Goal: Transaction & Acquisition: Book appointment/travel/reservation

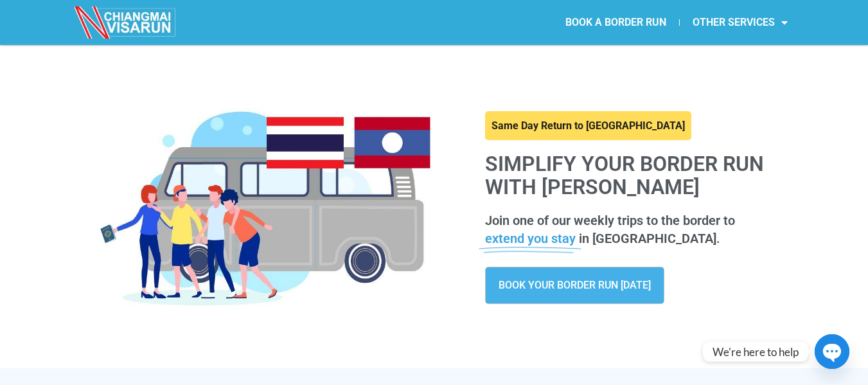
scroll to position [9, 0]
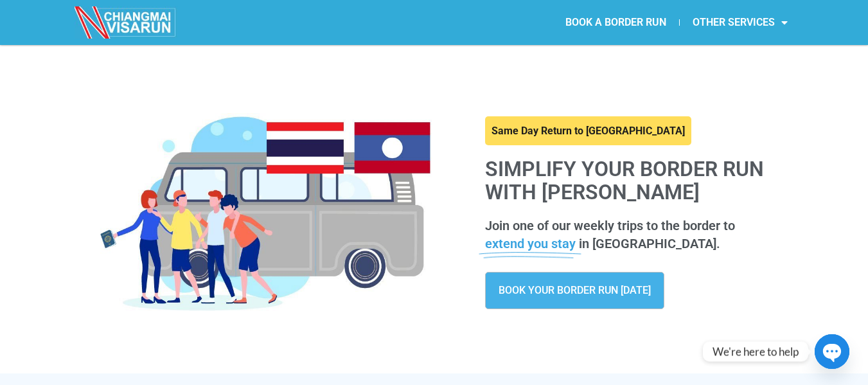
click at [628, 296] on span "BOOK YOUR BORDER RUN [DATE]" at bounding box center [575, 290] width 152 height 10
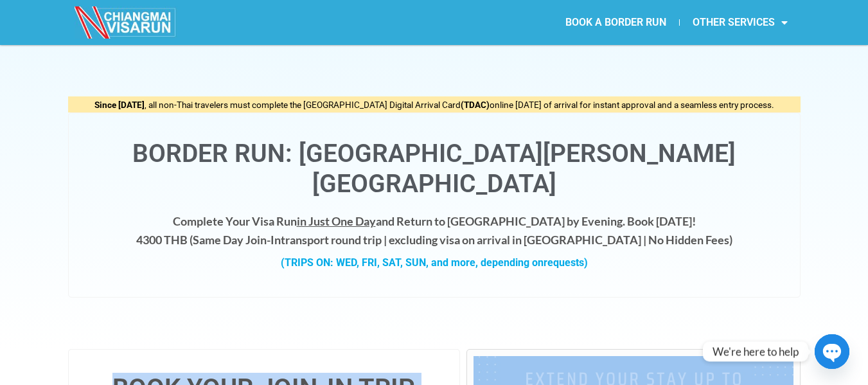
drag, startPoint x: 688, startPoint y: 309, endPoint x: 824, endPoint y: 349, distance: 141.3
click at [824, 349] on icon "button" at bounding box center [832, 353] width 18 height 18
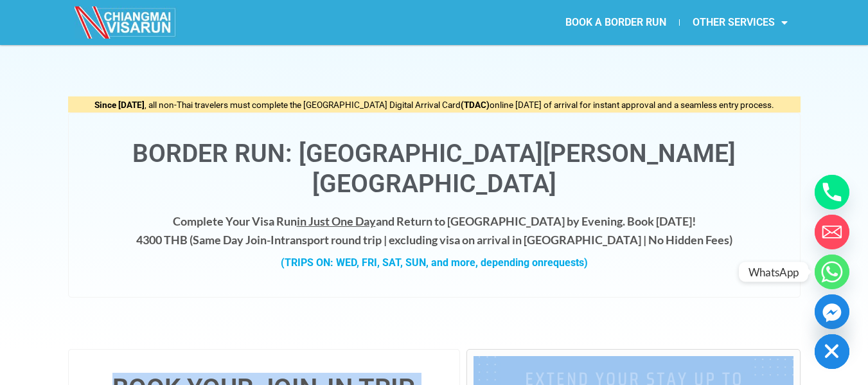
click at [831, 278] on circle "Whatsapp" at bounding box center [832, 272] width 35 height 35
click at [834, 315] on icon "Facebook_Messenger" at bounding box center [832, 312] width 19 height 19
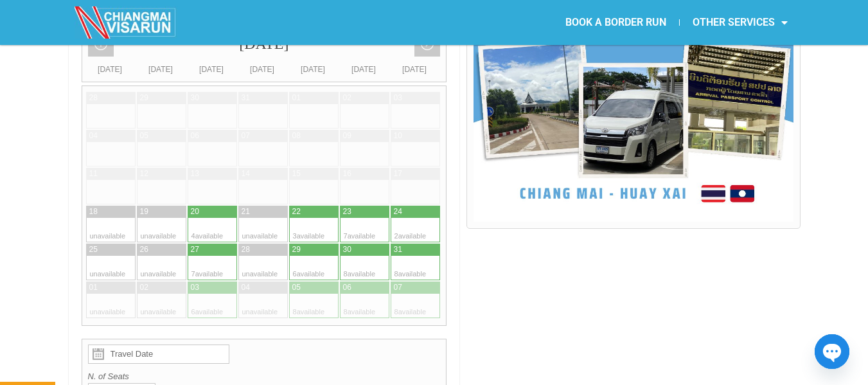
scroll to position [411, 0]
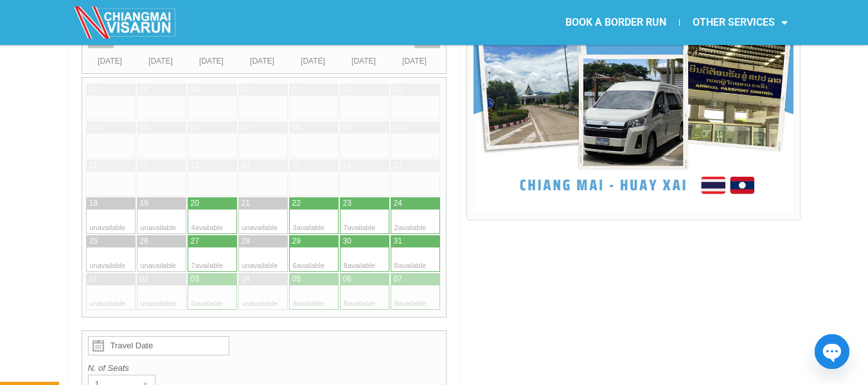
click at [221, 197] on div at bounding box center [224, 203] width 25 height 12
type input "20 August 2025"
radio input "true"
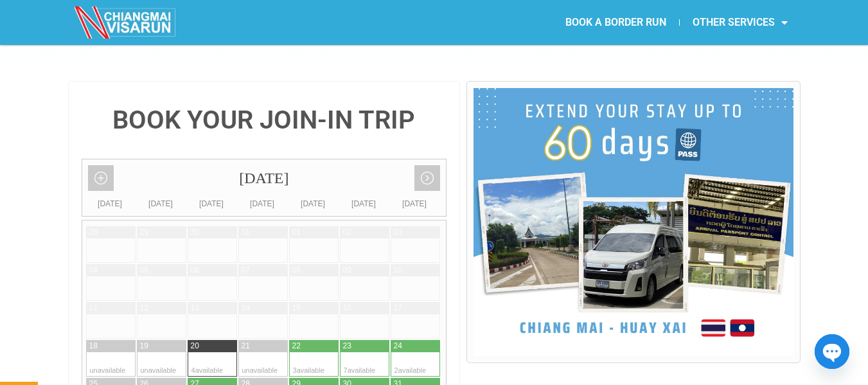
scroll to position [0, 0]
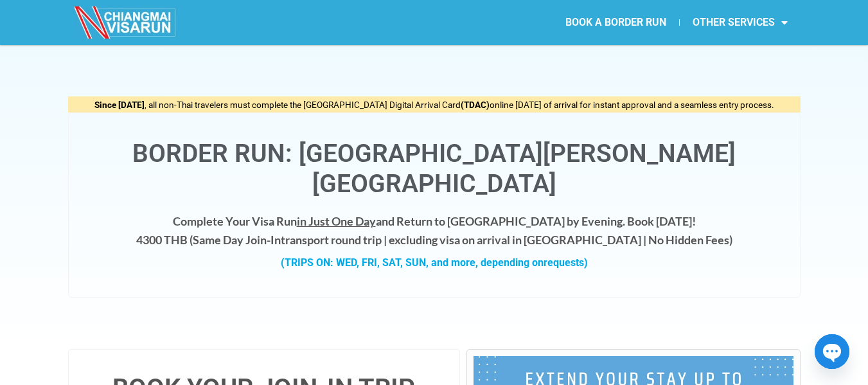
click at [832, 179] on div "Since May 1, 2025 , all non-Thai travelers must complete the Thailand Digital A…" at bounding box center [434, 197] width 868 height 304
click at [129, 21] on img at bounding box center [126, 22] width 103 height 32
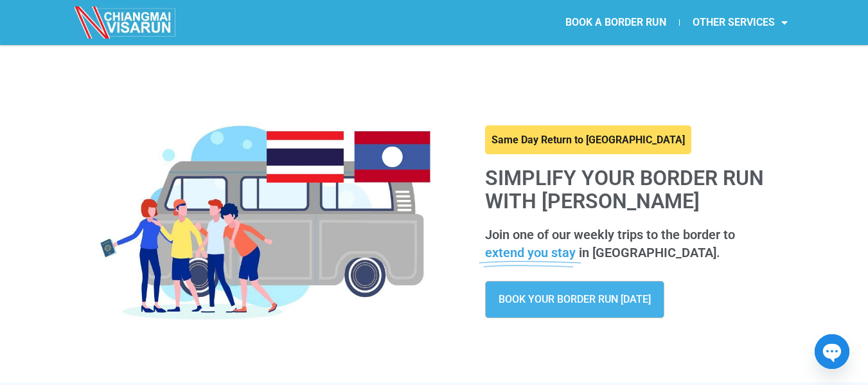
click at [829, 344] on icon "button" at bounding box center [832, 353] width 18 height 18
